Goal: Task Accomplishment & Management: Manage account settings

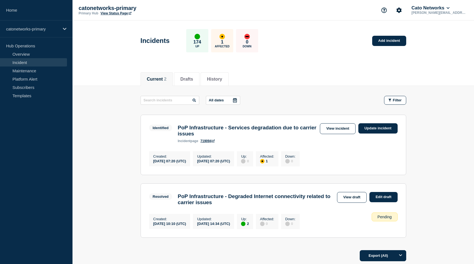
click at [438, 119] on main "All dates Filter Identified 1 Affected PoP Infrastructure - Services degradatio…" at bounding box center [274, 166] width 402 height 160
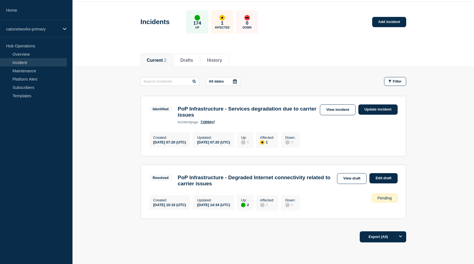
scroll to position [14, 0]
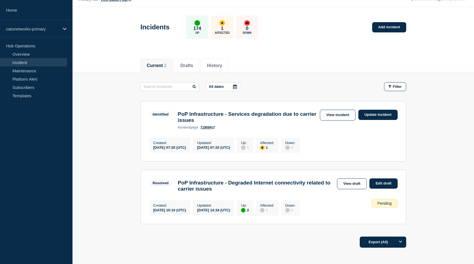
click at [209, 129] on link "719094" at bounding box center [207, 127] width 14 height 4
click at [420, 120] on main "All dates Filter Identified 1 Affected PoP Infrastructure - Services degradatio…" at bounding box center [274, 152] width 402 height 160
click at [379, 115] on link "Update incident" at bounding box center [378, 115] width 39 height 10
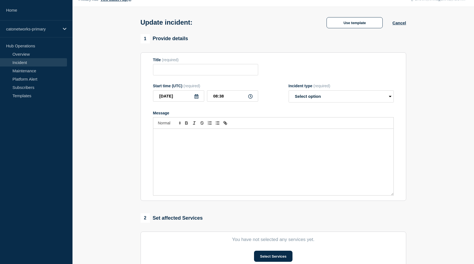
type input "PoP Infrastructure - Services degradation due to carrier issues"
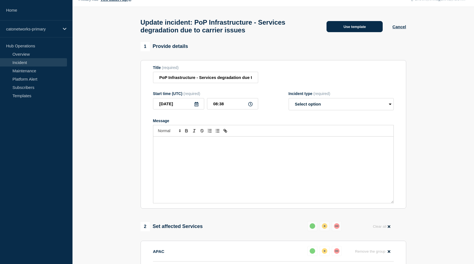
click at [345, 29] on button "Use template" at bounding box center [355, 26] width 56 height 11
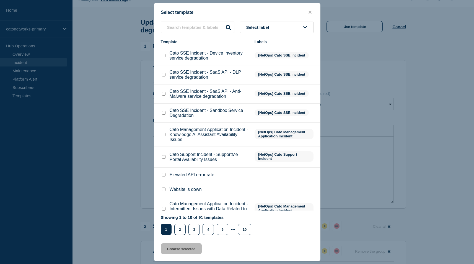
click at [215, 118] on p "Cato SSE Incident - Sandbox Service Degradation" at bounding box center [209, 113] width 79 height 10
click at [214, 30] on input "text" at bounding box center [198, 27] width 74 height 11
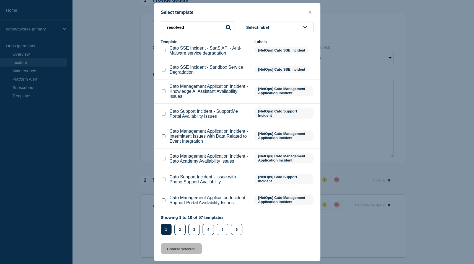
scroll to position [65, 0]
type input "resolved"
click at [182, 227] on button "2" at bounding box center [179, 229] width 11 height 11
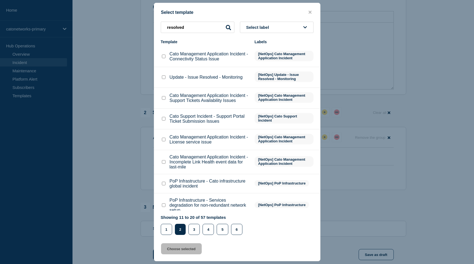
scroll to position [127, 0]
drag, startPoint x: 163, startPoint y: 80, endPoint x: 193, endPoint y: 98, distance: 34.4
click at [163, 79] on input "Update - Issue Resolved - Monitoring checkbox" at bounding box center [164, 77] width 4 height 4
checkbox input "true"
click at [194, 251] on button "Choose selected" at bounding box center [181, 248] width 41 height 11
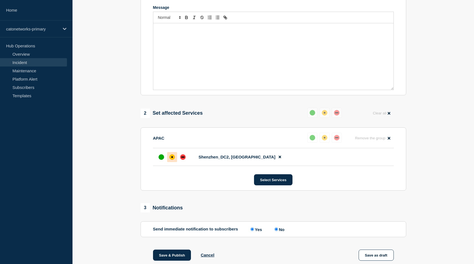
select select "monitoring"
radio input "false"
radio input "true"
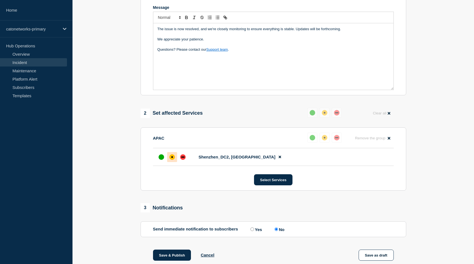
click at [243, 52] on p "Questions? Please contact our Support team ." at bounding box center [274, 49] width 232 height 5
click at [201, 32] on p "The issue is now resolved, and we're closely monitoring to ensure everything is…" at bounding box center [274, 29] width 232 height 5
drag, startPoint x: 160, startPoint y: 35, endPoint x: 155, endPoint y: 35, distance: 5.0
click at [155, 35] on div "The issue is now resolved, and we're closely monitoring to ensure everything is…" at bounding box center [273, 56] width 240 height 66
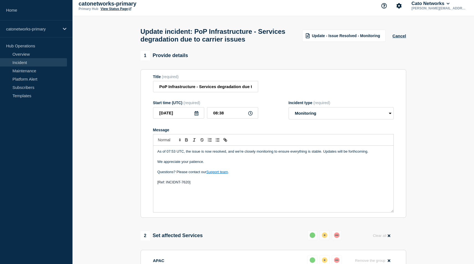
scroll to position [0, 0]
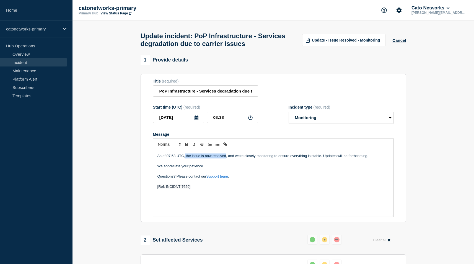
drag, startPoint x: 227, startPoint y: 163, endPoint x: 206, endPoint y: 161, distance: 20.3
click at [186, 158] on p "As of 07:53 UTC, the issue is now resolved, and we're closely monitoring to ens…" at bounding box center [274, 155] width 232 height 5
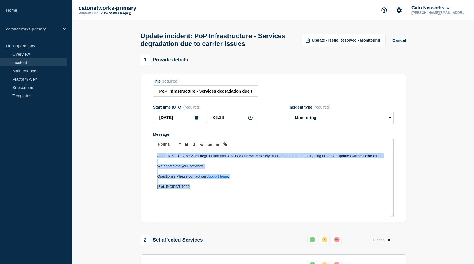
drag, startPoint x: 209, startPoint y: 194, endPoint x: 155, endPoint y: 160, distance: 64.4
copy div "As of 07:53 UTC, services degradation has subsided and we're closely monitoring…"
click at [199, 184] on p "Message" at bounding box center [274, 181] width 232 height 5
drag, startPoint x: 205, startPoint y: 195, endPoint x: 148, endPoint y: 157, distance: 69.0
click at [148, 157] on section "Title (required) PoP Infrastructure - Services degradation due to carrier issue…" at bounding box center [274, 148] width 266 height 149
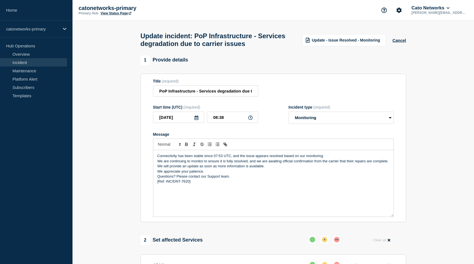
click at [327, 158] on p "Connectivity has been stable since 07:53 UTC, and the issue appears resolved ba…" at bounding box center [274, 155] width 232 height 5
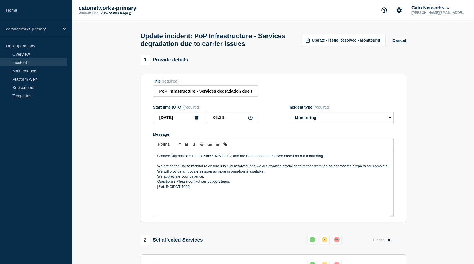
click at [391, 173] on div "Connectivity has been stable since 07:53 UTC, and the issue appears resolved ba…" at bounding box center [273, 183] width 240 height 66
click at [390, 174] on div "Connectivity has been stable since 07:53 UTC, and the issue appears resolved ba…" at bounding box center [273, 183] width 240 height 66
click at [243, 189] on p "Questions? Please contact our Support team." at bounding box center [274, 186] width 232 height 5
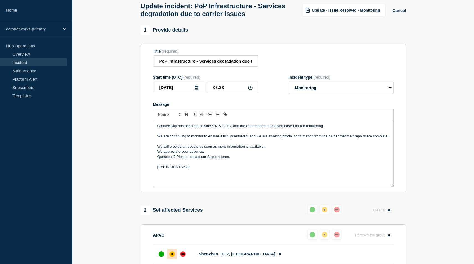
scroll to position [29, 0]
drag, startPoint x: 205, startPoint y: 180, endPoint x: 195, endPoint y: 169, distance: 14.3
click at [193, 169] on div "Connectivity has been stable since 07:53 UTC, and the issue appears resolved ba…" at bounding box center [273, 154] width 240 height 66
click at [249, 160] on p "Questions? Please contact our Support team." at bounding box center [274, 157] width 232 height 5
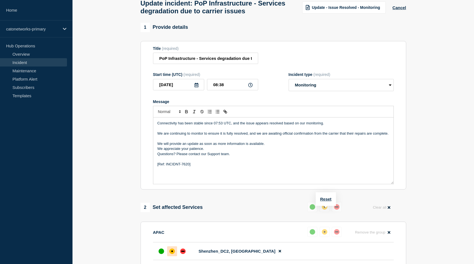
drag, startPoint x: 311, startPoint y: 168, endPoint x: 316, endPoint y: 187, distance: 20.6
click at [311, 167] on p "[Ref: INCIDNT-7620]" at bounding box center [274, 164] width 232 height 5
click at [263, 209] on div "2 Set affected Services Reset Clear all" at bounding box center [274, 207] width 266 height 11
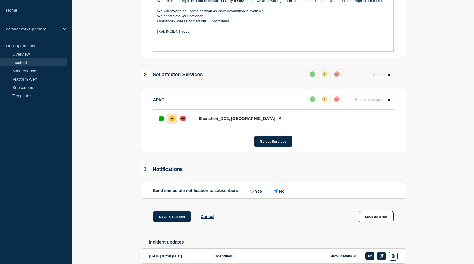
scroll to position [175, 0]
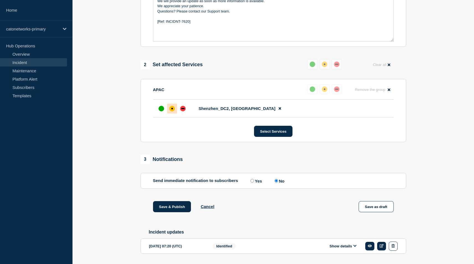
click at [251, 182] on input "Yes" at bounding box center [253, 181] width 4 height 4
radio input "true"
radio input "false"
click at [161, 111] on div "up" at bounding box center [162, 109] width 6 height 6
click at [311, 67] on div "up" at bounding box center [313, 64] width 6 height 6
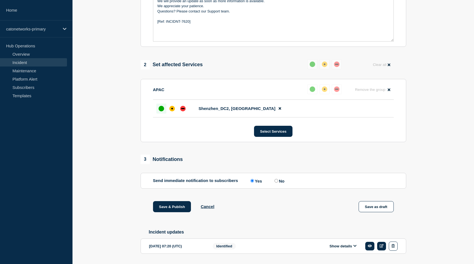
click at [274, 70] on div "2 Set affected Services Reset Clear all" at bounding box center [274, 64] width 266 height 11
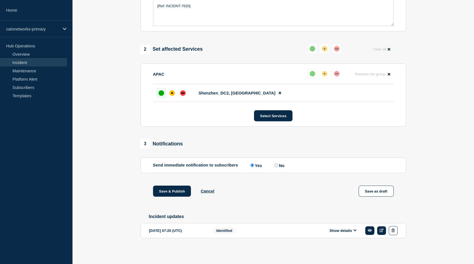
scroll to position [202, 0]
click at [418, 116] on section "1 Provide details Title (required) PoP Infrastructure - Services degradation du…" at bounding box center [274, 60] width 402 height 391
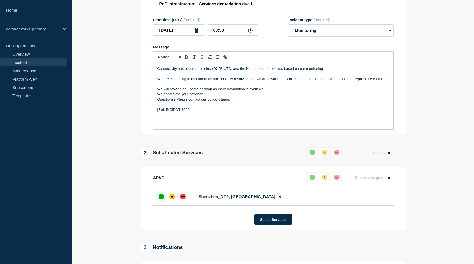
scroll to position [81, 0]
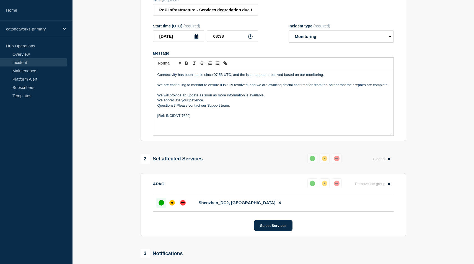
click at [278, 98] on p "We will provide an update as soon as more information is available." at bounding box center [274, 95] width 232 height 5
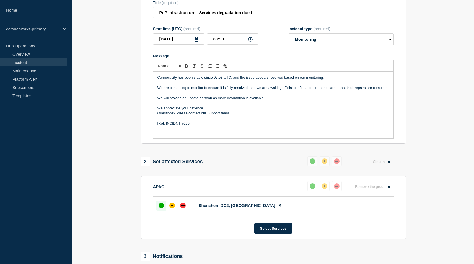
scroll to position [79, 0]
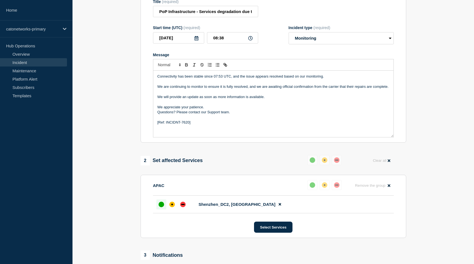
click at [228, 110] on p "We appreciate your patience." at bounding box center [274, 107] width 232 height 5
click at [214, 104] on p "Message" at bounding box center [274, 101] width 232 height 5
click at [218, 110] on p "Message" at bounding box center [274, 107] width 232 height 5
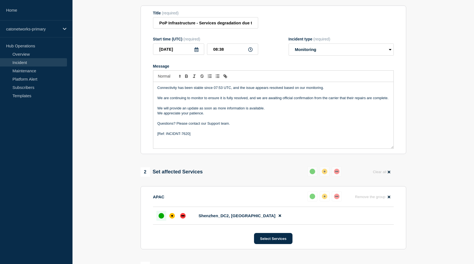
scroll to position [67, 0]
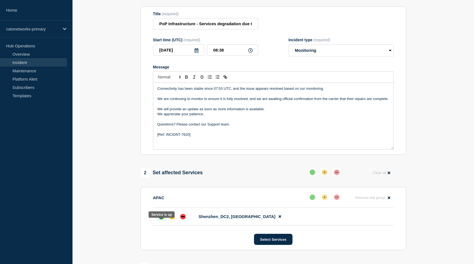
click at [165, 222] on div at bounding box center [161, 217] width 10 height 10
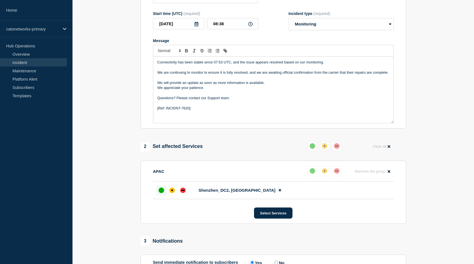
scroll to position [59, 0]
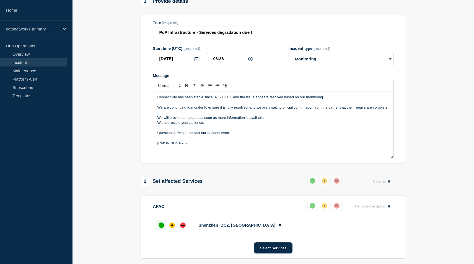
drag, startPoint x: 229, startPoint y: 66, endPoint x: 205, endPoint y: 63, distance: 23.4
click at [205, 63] on div "[DATE] 08:38" at bounding box center [205, 58] width 105 height 11
type input "07:53"
click at [116, 93] on section "1 Provide details Title (required) PoP Infrastructure - Services degradation du…" at bounding box center [274, 192] width 402 height 391
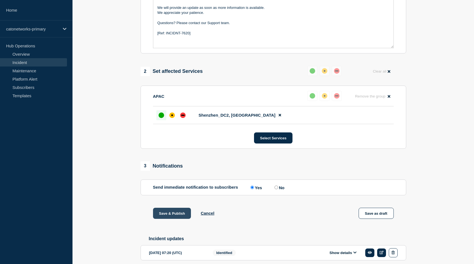
scroll to position [169, 0]
click at [177, 218] on button "Save & Publish" at bounding box center [172, 212] width 38 height 11
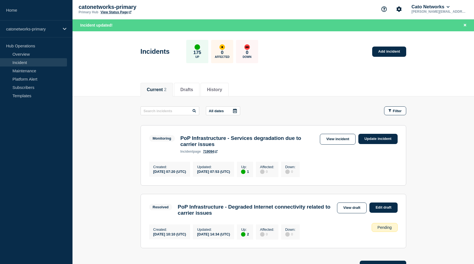
scroll to position [1, 0]
